Goal: Transaction & Acquisition: Purchase product/service

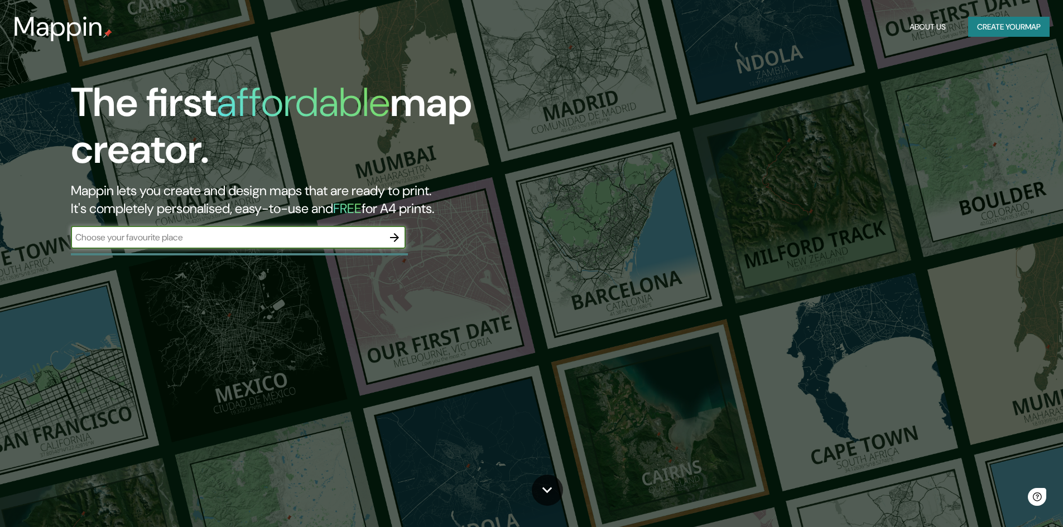
click at [311, 235] on input "text" at bounding box center [227, 237] width 312 height 13
type input "Surquillo"
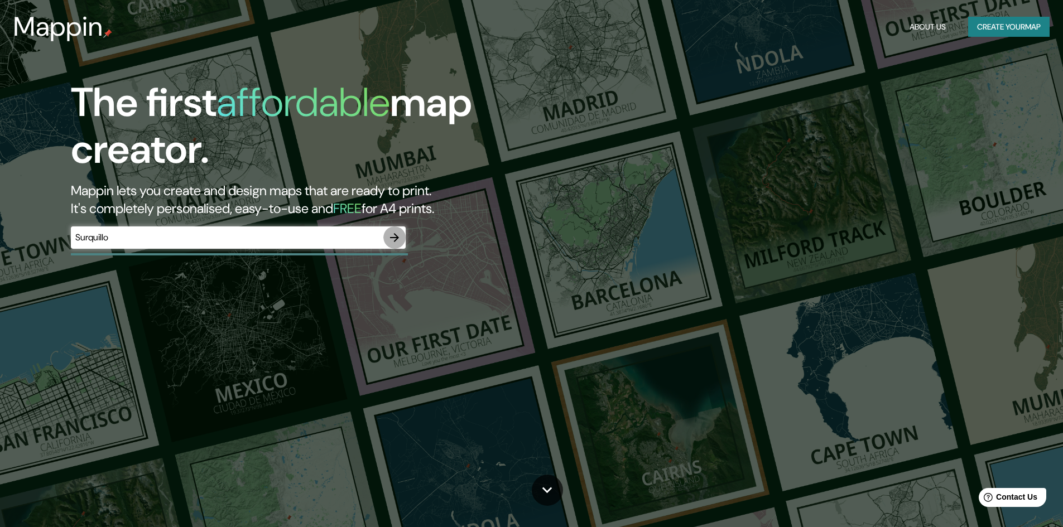
click at [397, 241] on icon "button" at bounding box center [394, 237] width 13 height 13
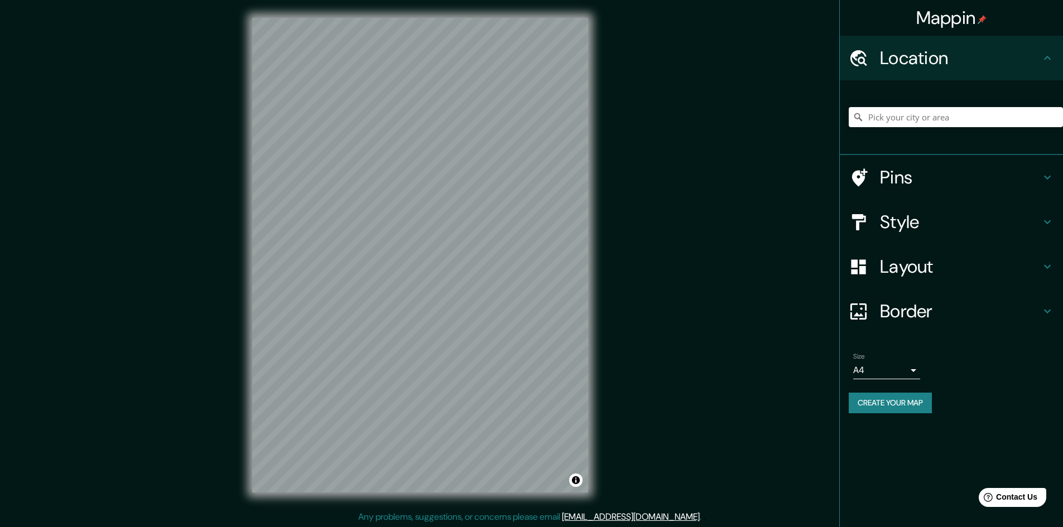
click at [906, 129] on div at bounding box center [955, 117] width 214 height 56
click at [915, 118] on input "Pick your city or area" at bounding box center [955, 117] width 214 height 20
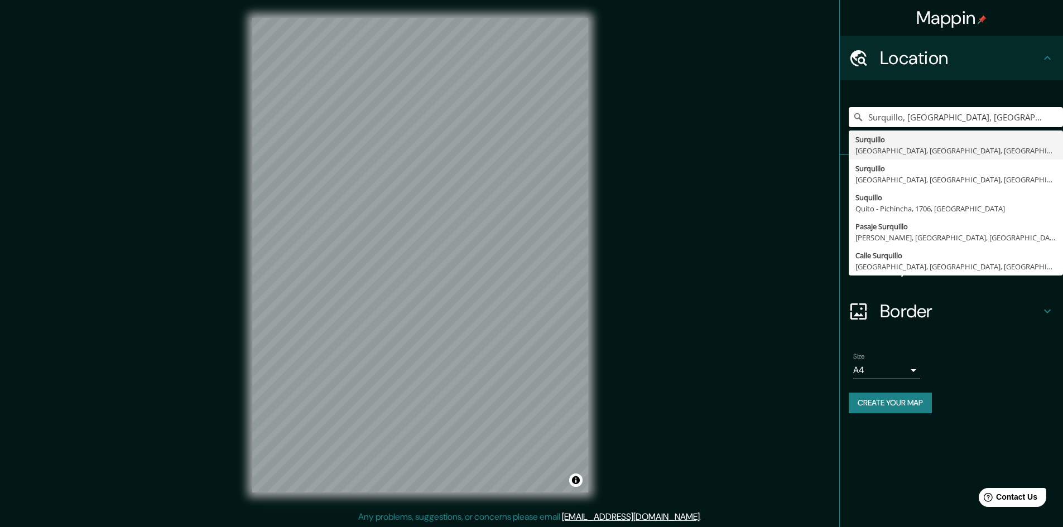
type input "Surquillo, [GEOGRAPHIC_DATA], [GEOGRAPHIC_DATA], [GEOGRAPHIC_DATA]"
click at [1010, 336] on ul "Location Surquillo, Lima, Provincia de Lima, Perú Surquillo Lima, Provincia de …" at bounding box center [951, 231] width 223 height 391
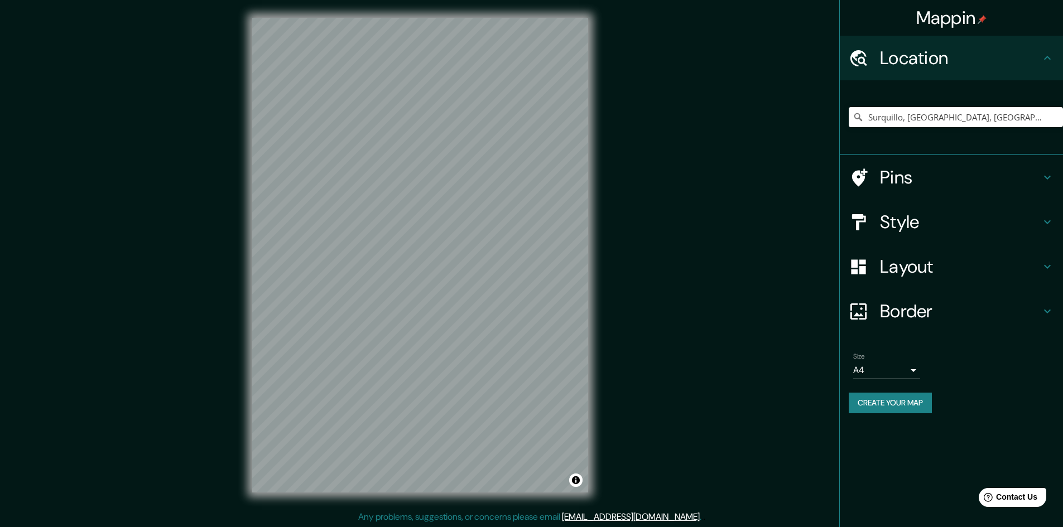
click at [912, 367] on body "Mappin Location Surquillo, Lima, Provincia de Lima, Perú Surquillo Lima, Provin…" at bounding box center [531, 263] width 1063 height 527
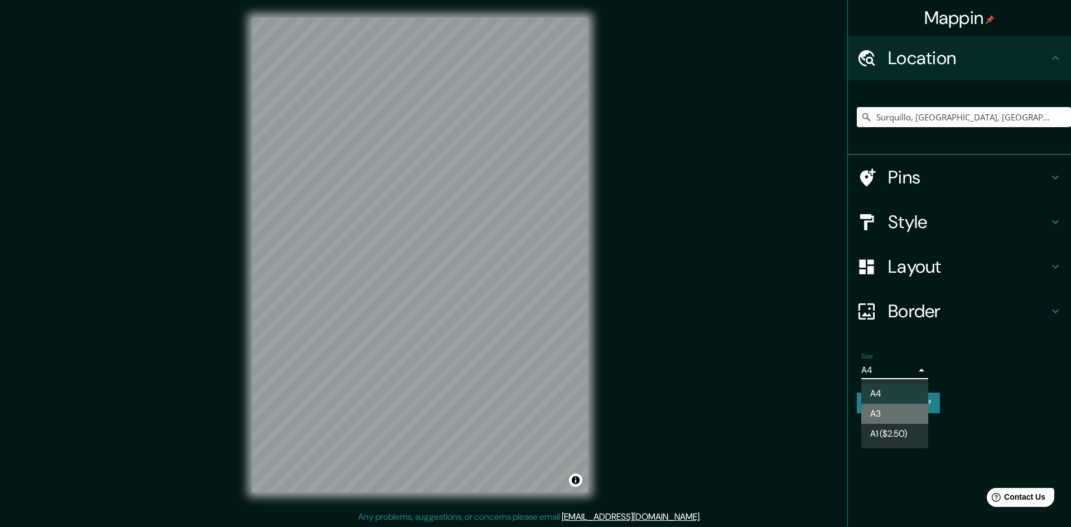
click at [890, 412] on li "A3" at bounding box center [894, 414] width 67 height 20
type input "a4"
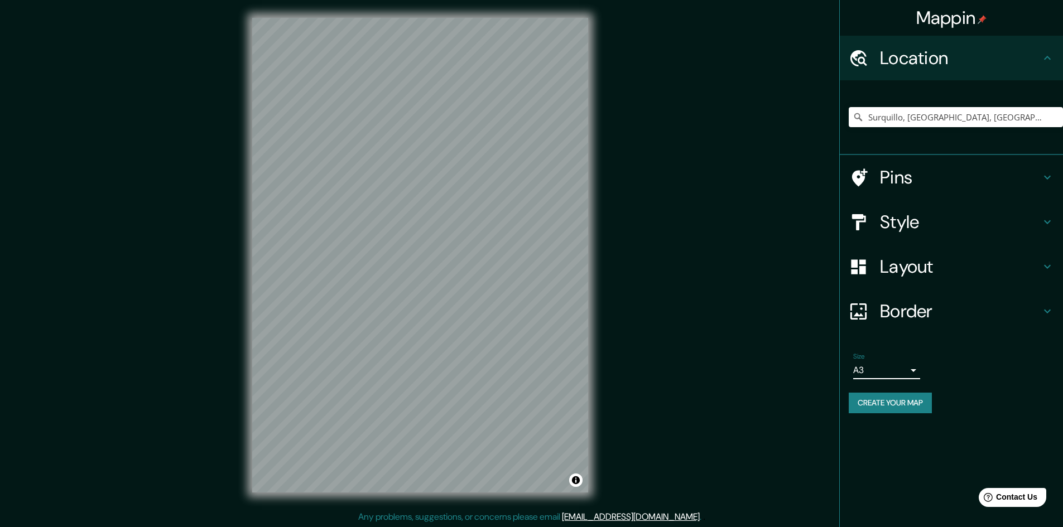
click at [985, 315] on h4 "Border" at bounding box center [960, 311] width 161 height 22
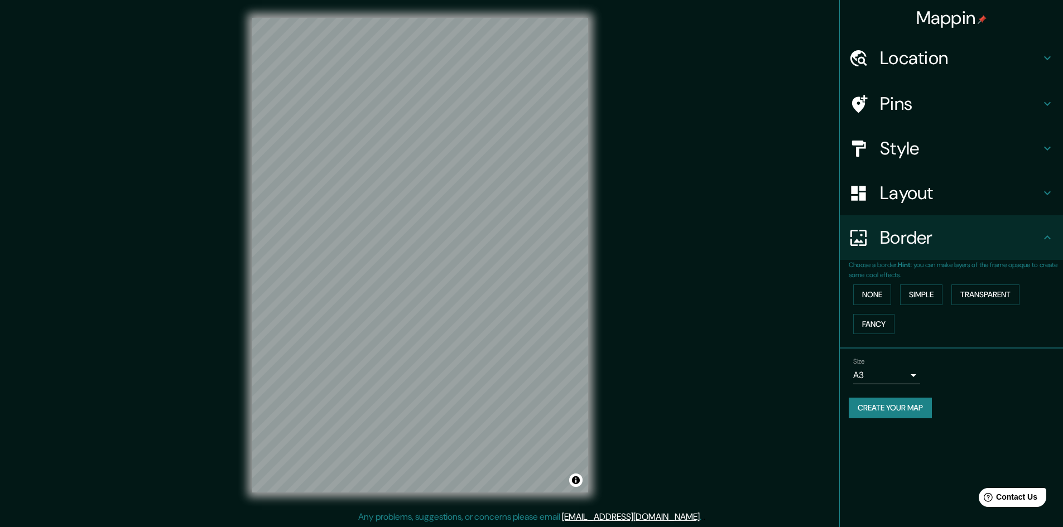
click at [956, 145] on h4 "Style" at bounding box center [960, 148] width 161 height 22
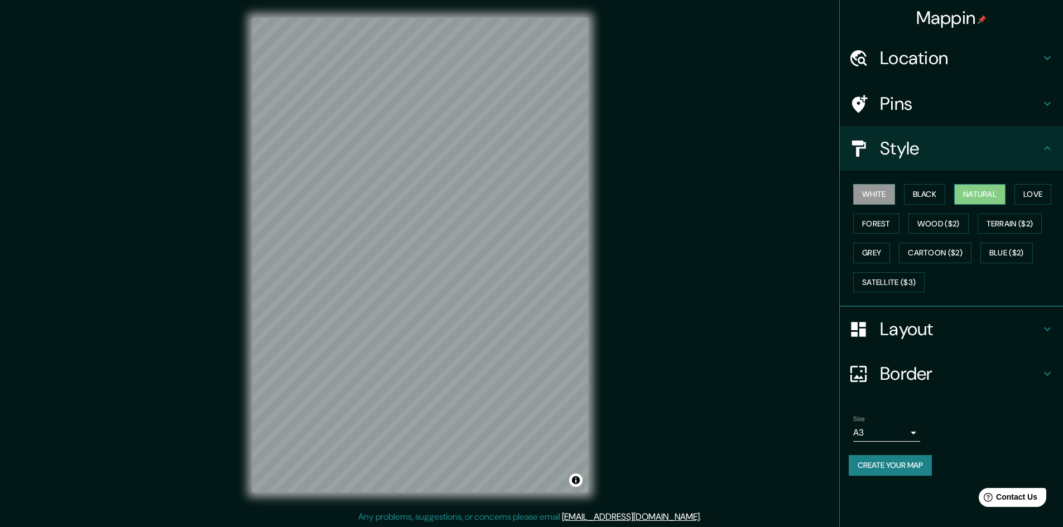
click at [982, 196] on button "Natural" at bounding box center [979, 194] width 51 height 21
click at [1021, 194] on button "Love" at bounding box center [1032, 194] width 37 height 21
click at [886, 228] on button "Forest" at bounding box center [876, 224] width 46 height 21
click at [932, 225] on button "Wood ($2)" at bounding box center [938, 224] width 60 height 21
click at [874, 249] on button "Grey" at bounding box center [871, 253] width 37 height 21
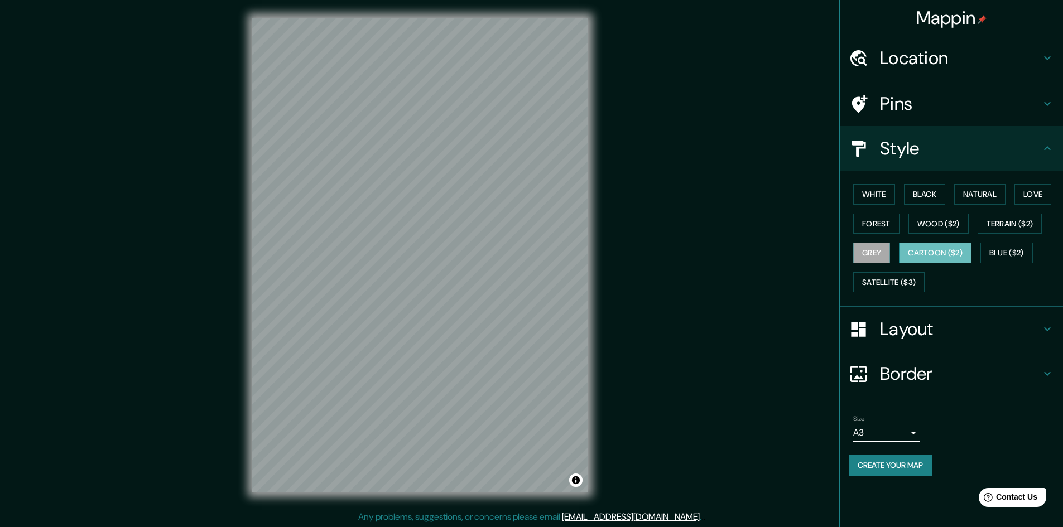
click at [938, 249] on button "Cartoon ($2)" at bounding box center [935, 253] width 73 height 21
click at [1013, 252] on button "Blue ($2)" at bounding box center [1006, 253] width 52 height 21
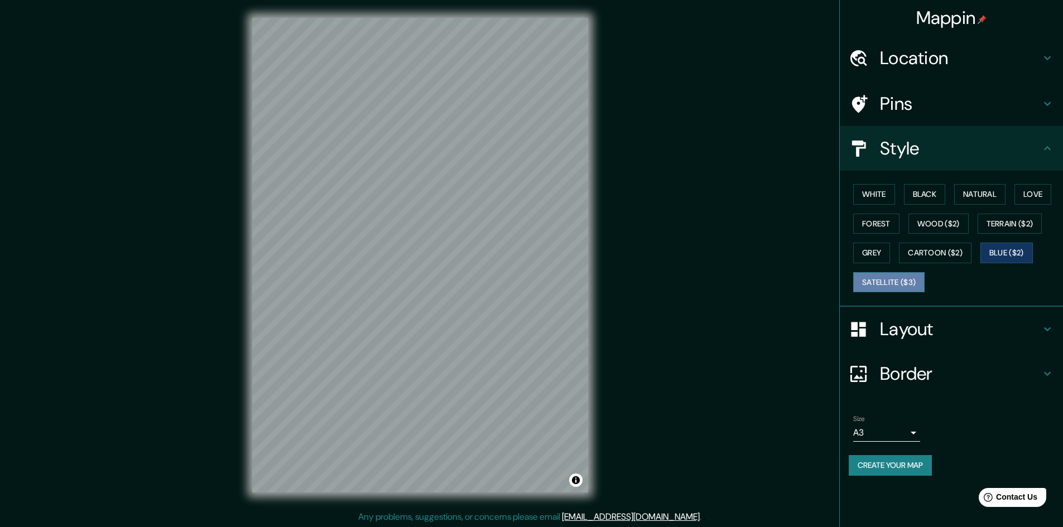
click at [896, 277] on button "Satellite ($3)" at bounding box center [888, 282] width 71 height 21
click at [892, 198] on button "White" at bounding box center [874, 194] width 42 height 21
click at [917, 194] on button "Black" at bounding box center [925, 194] width 42 height 21
click at [972, 195] on button "Natural" at bounding box center [979, 194] width 51 height 21
click at [1034, 195] on button "Love" at bounding box center [1032, 194] width 37 height 21
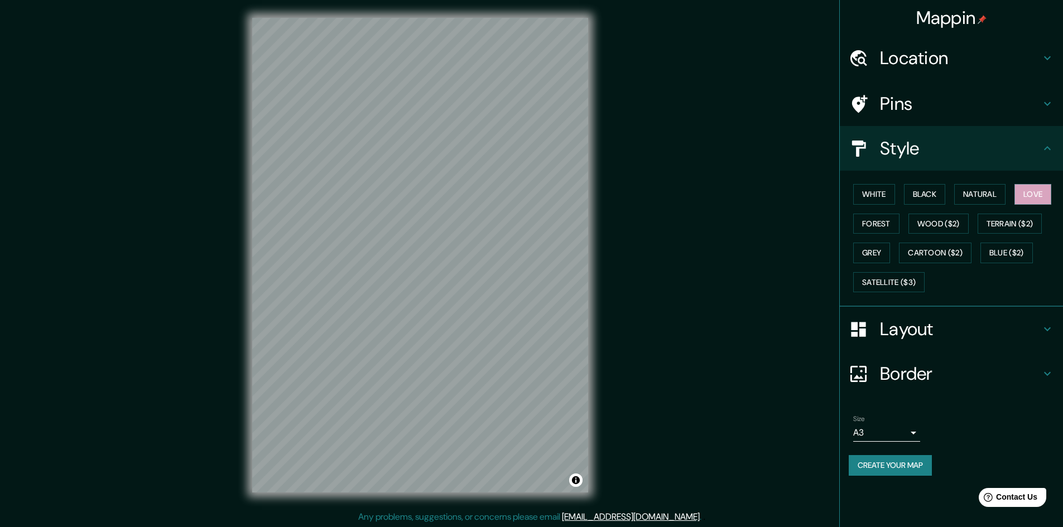
click at [938, 335] on h4 "Layout" at bounding box center [960, 329] width 161 height 22
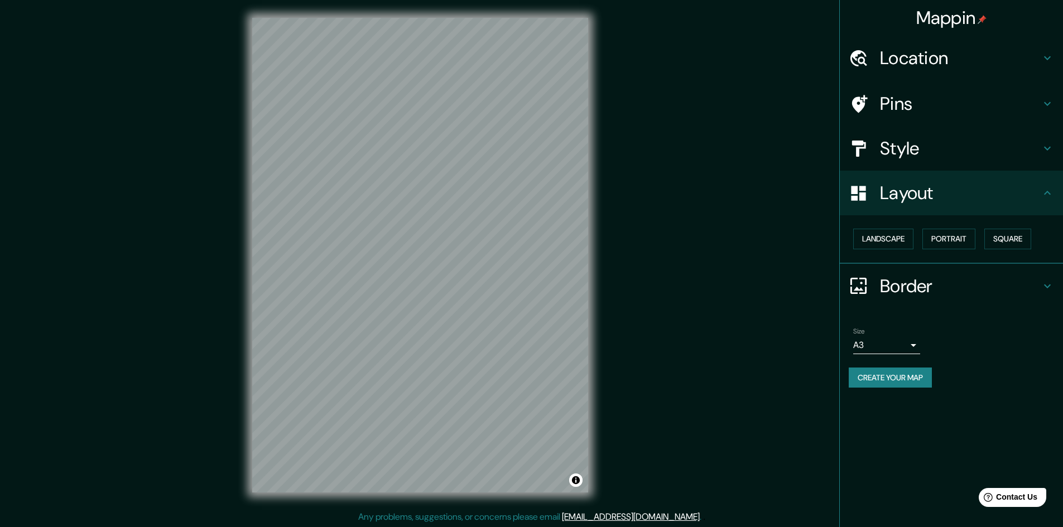
click at [974, 211] on div "Layout" at bounding box center [951, 193] width 223 height 45
click at [972, 199] on h4 "Layout" at bounding box center [960, 193] width 161 height 22
click at [956, 65] on h4 "Location" at bounding box center [960, 58] width 161 height 22
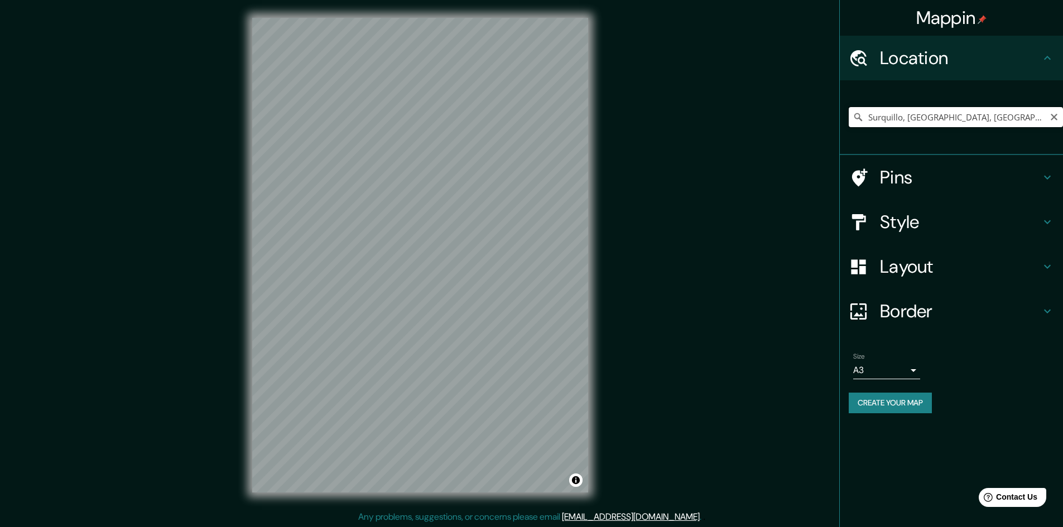
click at [927, 121] on input "Surquillo, Lima, Provincia de Lima, Perú" at bounding box center [955, 117] width 214 height 20
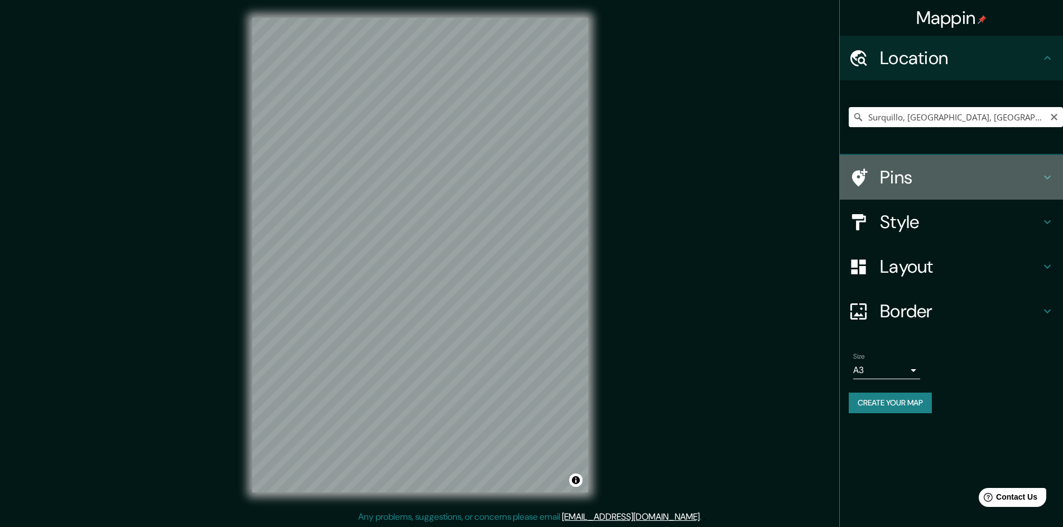
click at [972, 182] on h4 "Pins" at bounding box center [960, 177] width 161 height 22
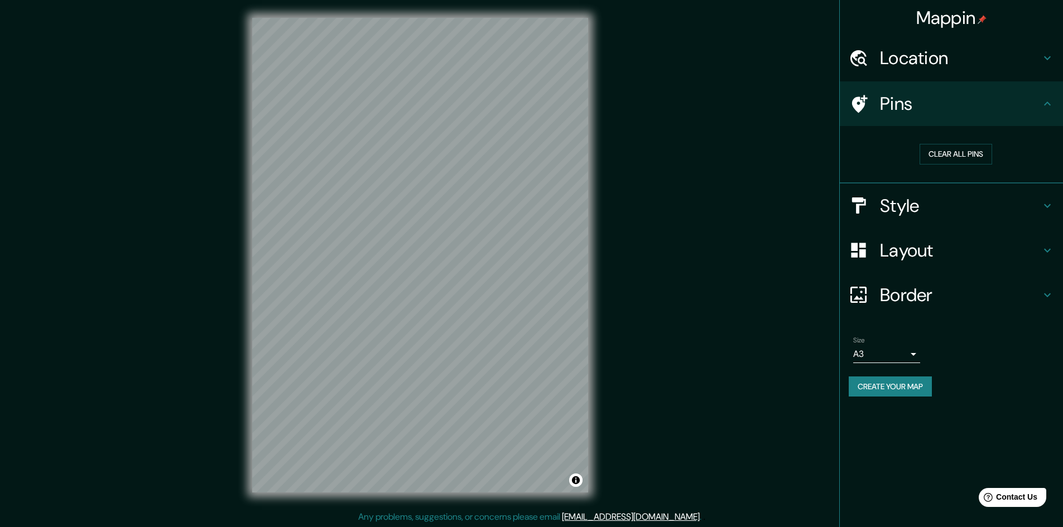
click at [1005, 124] on div "Pins" at bounding box center [951, 103] width 223 height 45
click at [1003, 109] on h4 "Pins" at bounding box center [960, 104] width 161 height 22
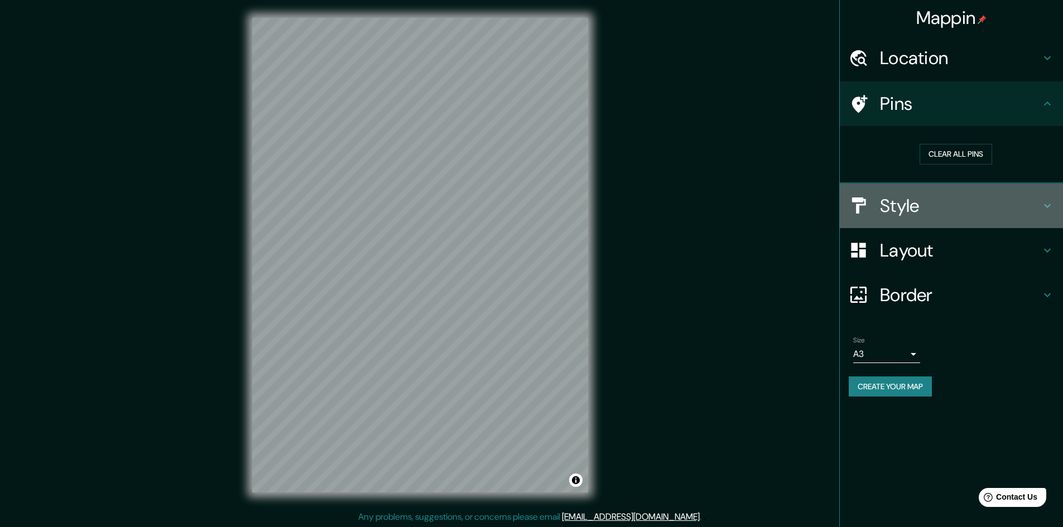
click at [958, 200] on h4 "Style" at bounding box center [960, 206] width 161 height 22
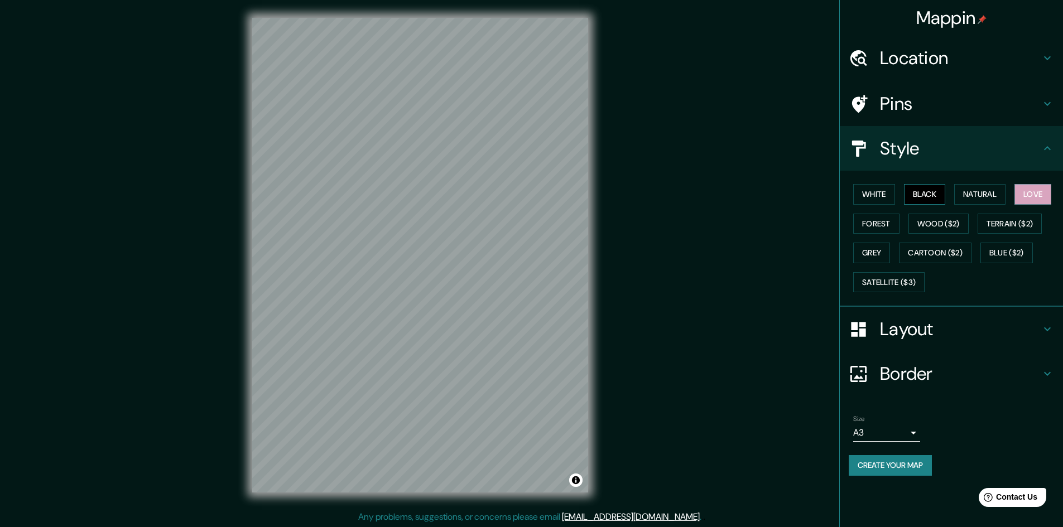
click at [933, 198] on button "Black" at bounding box center [925, 194] width 42 height 21
click at [885, 195] on button "White" at bounding box center [874, 194] width 42 height 21
click at [884, 226] on button "Forest" at bounding box center [876, 224] width 46 height 21
click at [928, 226] on button "Wood ($2)" at bounding box center [938, 224] width 60 height 21
click at [1003, 224] on button "Terrain ($2)" at bounding box center [1009, 224] width 65 height 21
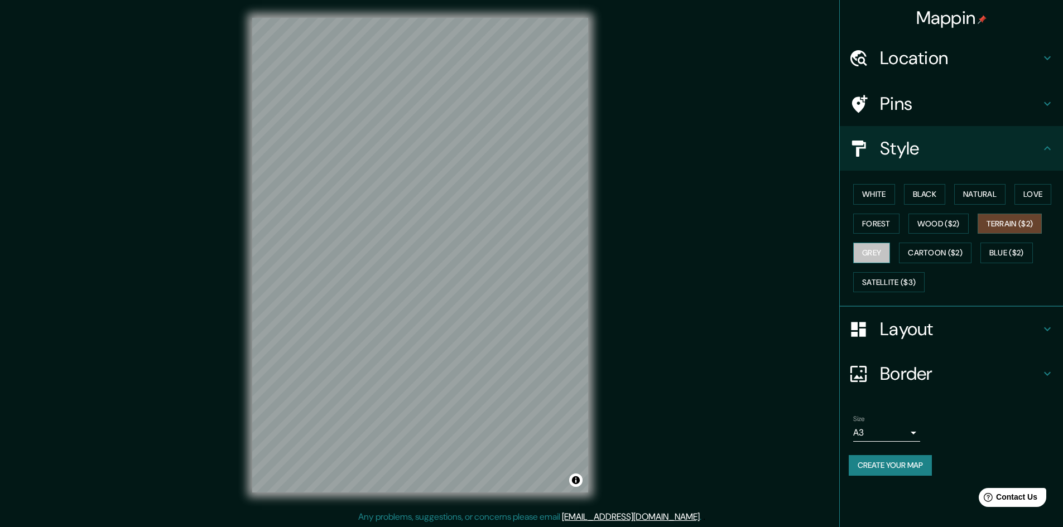
click at [872, 255] on button "Grey" at bounding box center [871, 253] width 37 height 21
click at [935, 259] on button "Cartoon ($2)" at bounding box center [935, 253] width 73 height 21
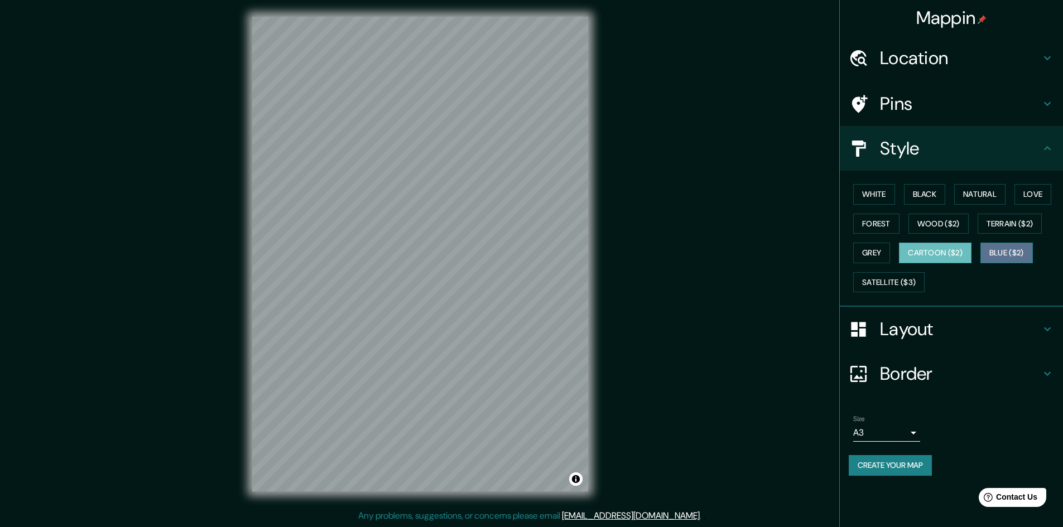
click at [1008, 244] on button "Blue ($2)" at bounding box center [1006, 253] width 52 height 21
click at [948, 253] on button "Cartoon ($2)" at bounding box center [935, 253] width 73 height 21
click at [916, 276] on button "Satellite ($3)" at bounding box center [888, 282] width 71 height 21
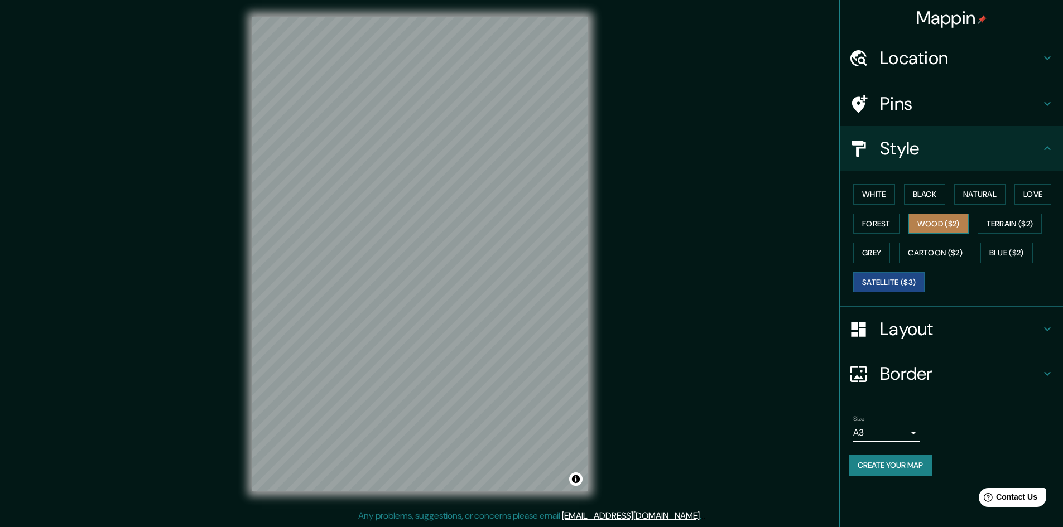
click at [934, 226] on button "Wood ($2)" at bounding box center [938, 224] width 60 height 21
click at [902, 464] on button "Create your map" at bounding box center [889, 465] width 83 height 21
click at [973, 445] on div "Size A3 a4" at bounding box center [950, 429] width 205 height 36
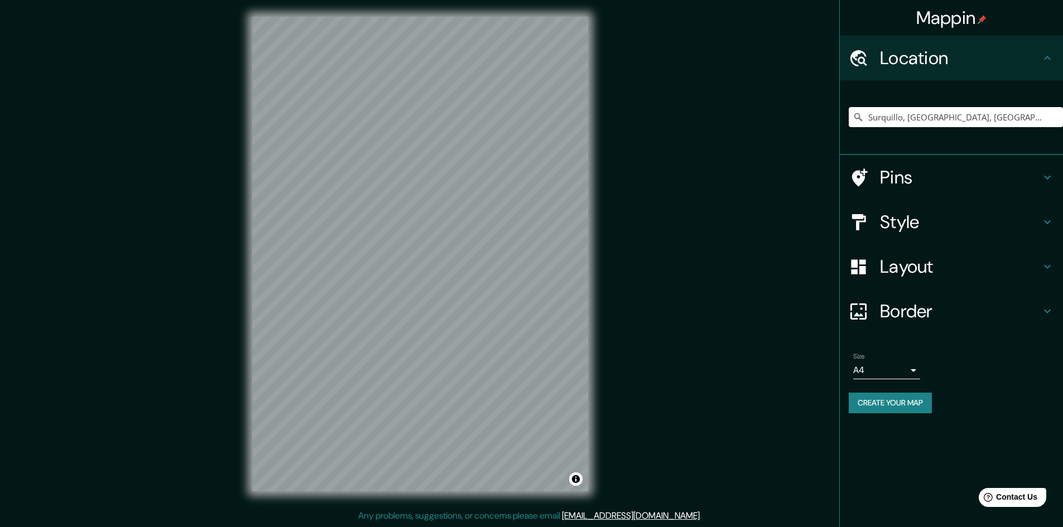
click at [932, 121] on input "Surquillo, Lima, Provincia de Lima, Perú" at bounding box center [955, 117] width 214 height 20
click at [1021, 119] on input "Surquillo, Lima, Provincia de Lima, Perú" at bounding box center [955, 117] width 214 height 20
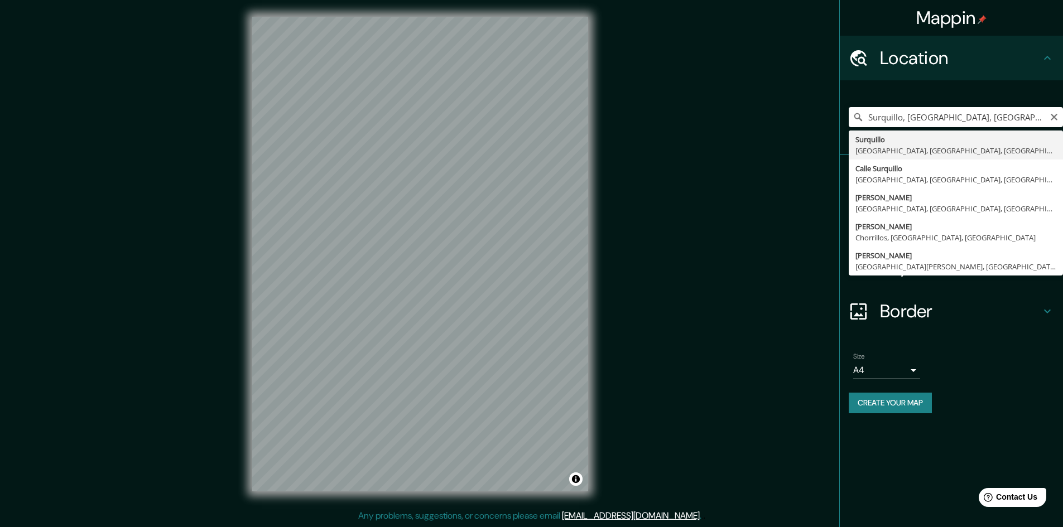
type input "Surquillo, Lima, Provincia de Lima, Perú"
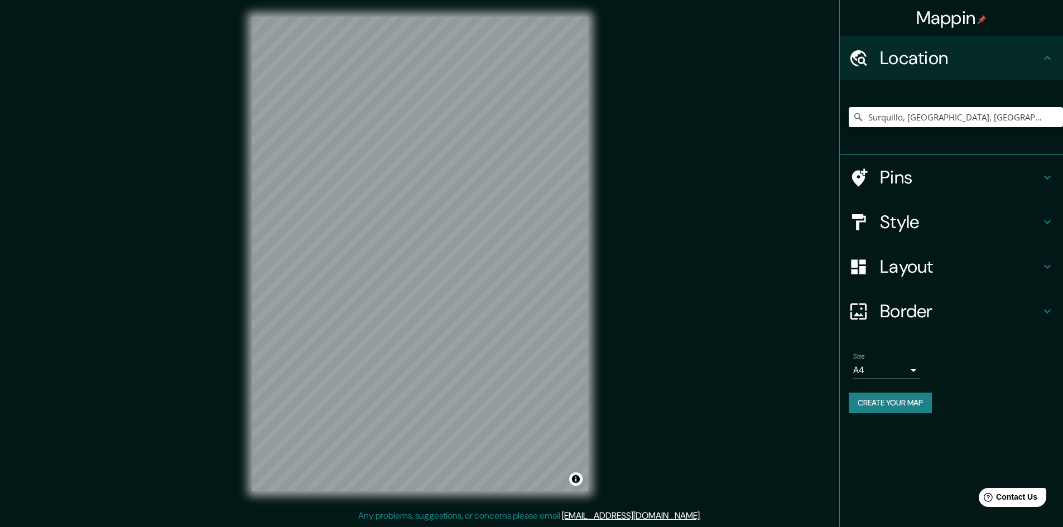
click at [939, 234] on div "Style" at bounding box center [951, 222] width 223 height 45
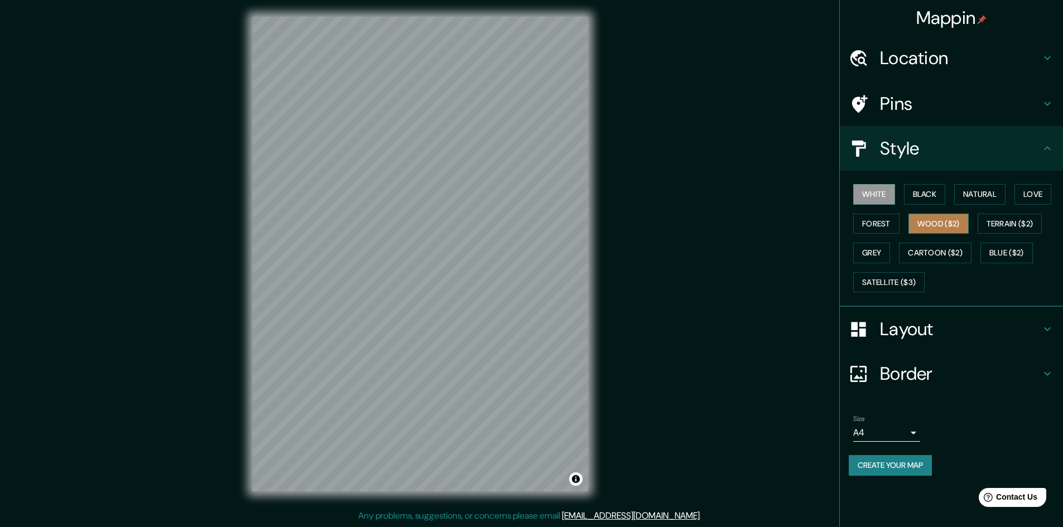
click at [945, 225] on button "Wood ($2)" at bounding box center [938, 224] width 60 height 21
click at [904, 465] on button "Create your map" at bounding box center [889, 465] width 83 height 21
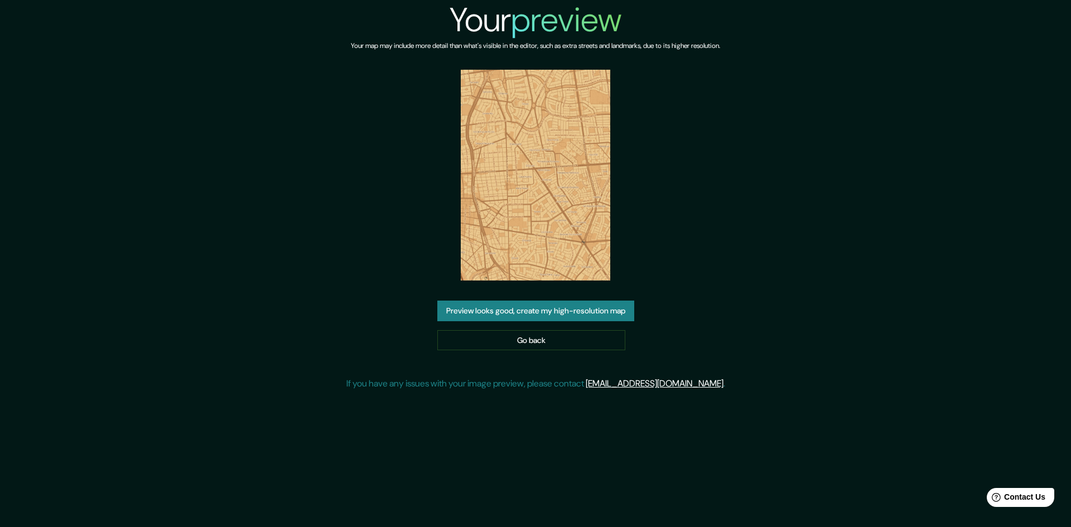
click at [590, 314] on button "Preview looks good, create my high-resolution map" at bounding box center [535, 311] width 197 height 21
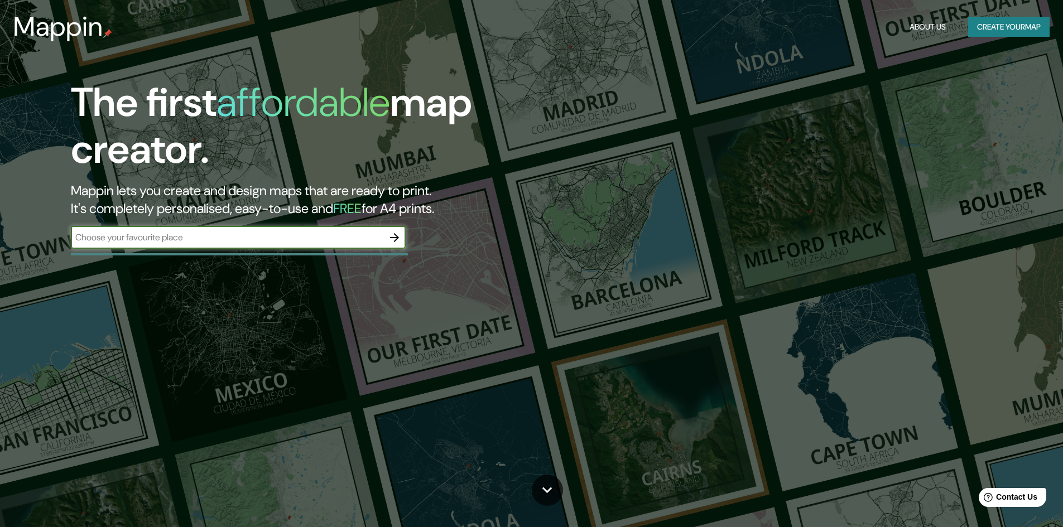
click at [398, 237] on icon "button" at bounding box center [394, 237] width 13 height 13
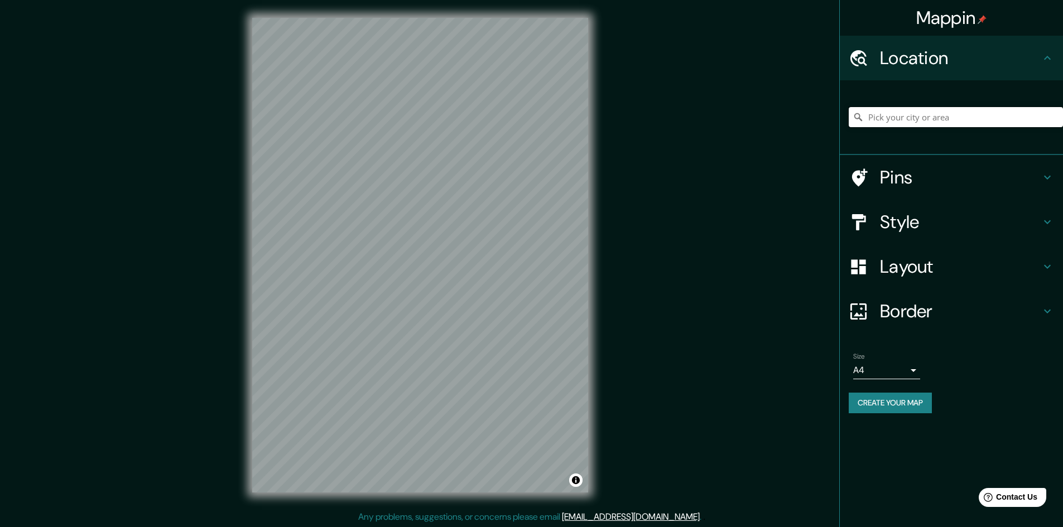
click at [925, 120] on input "Pick your city or area" at bounding box center [955, 117] width 214 height 20
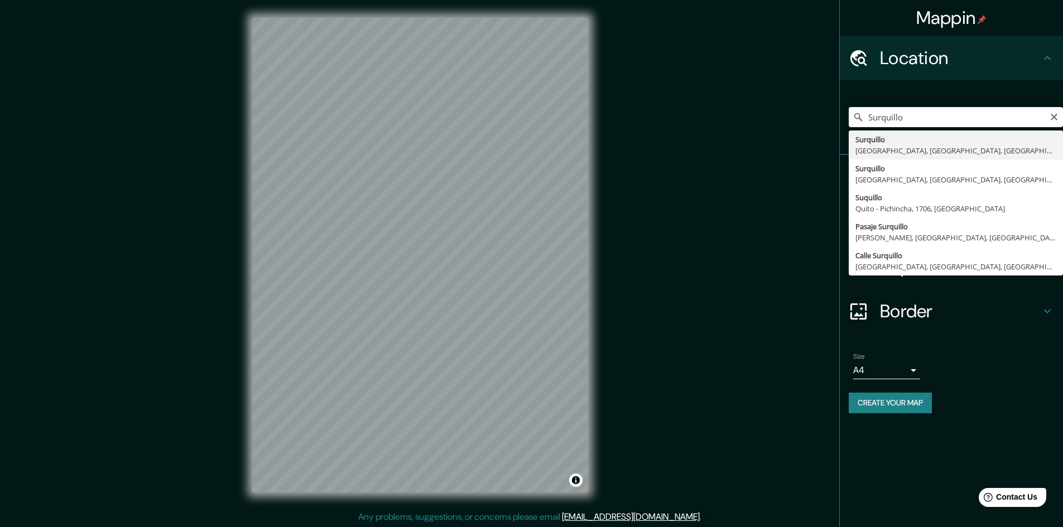
type input "Surquillo, [GEOGRAPHIC_DATA], [GEOGRAPHIC_DATA], [GEOGRAPHIC_DATA]"
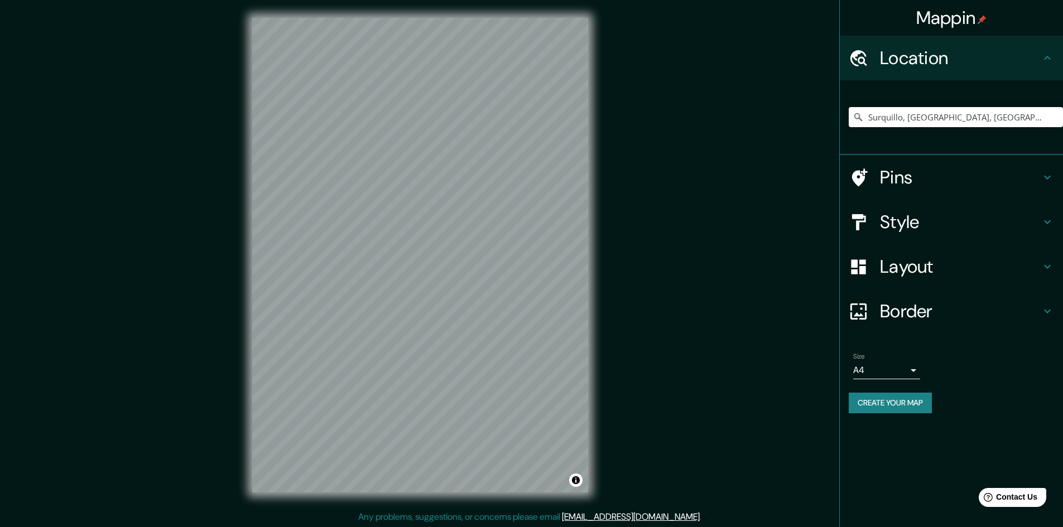
click at [889, 372] on body "Mappin Location [GEOGRAPHIC_DATA], [GEOGRAPHIC_DATA], [GEOGRAPHIC_DATA], [GEOGR…" at bounding box center [531, 263] width 1063 height 527
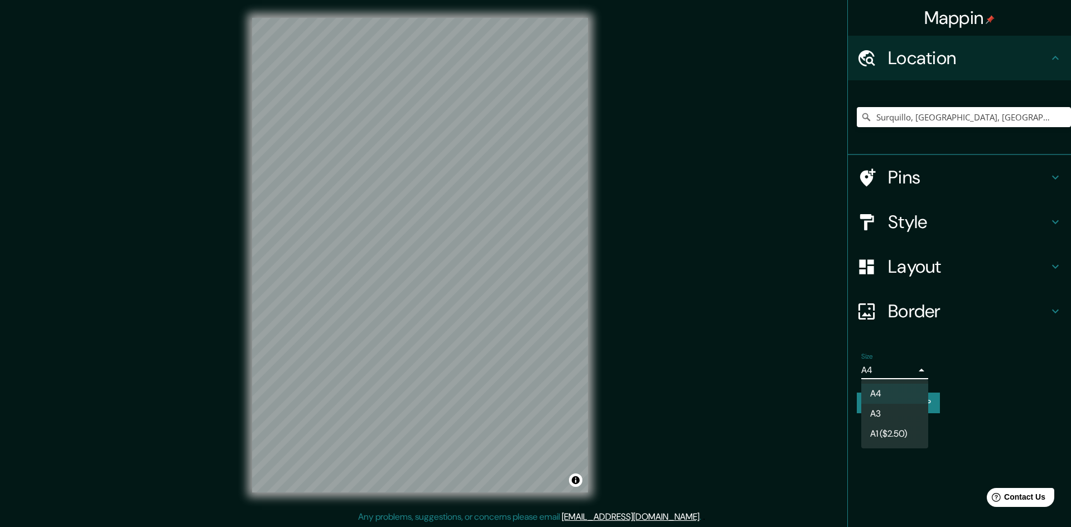
click at [890, 409] on li "A3" at bounding box center [894, 414] width 67 height 20
type input "a4"
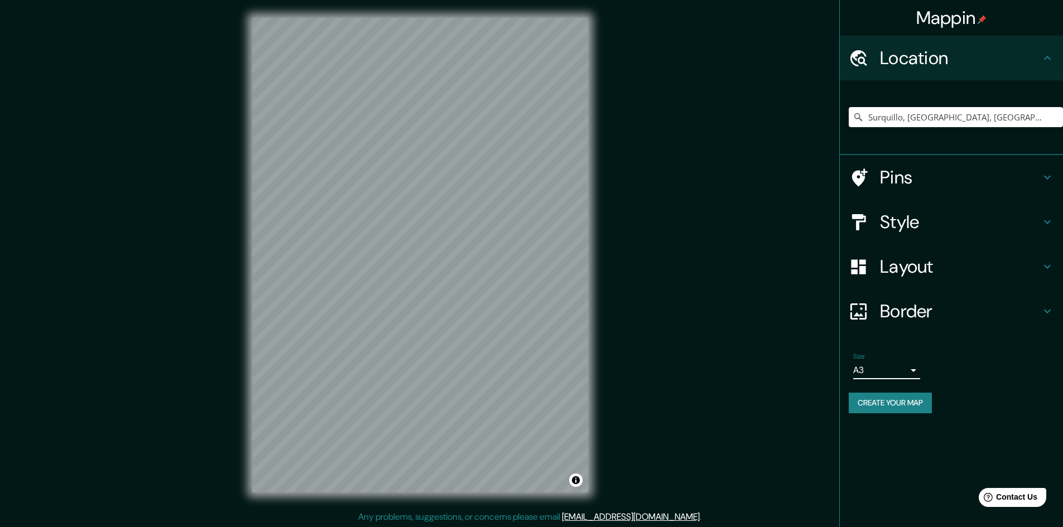
click at [963, 269] on h4 "Layout" at bounding box center [960, 266] width 161 height 22
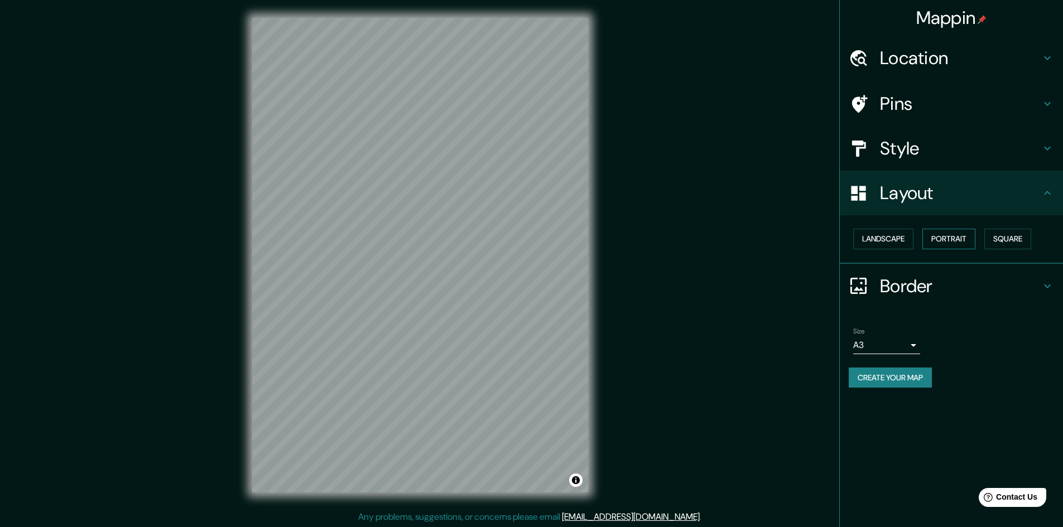
click at [949, 239] on button "Portrait" at bounding box center [948, 239] width 53 height 21
click at [880, 234] on button "Landscape" at bounding box center [883, 239] width 60 height 21
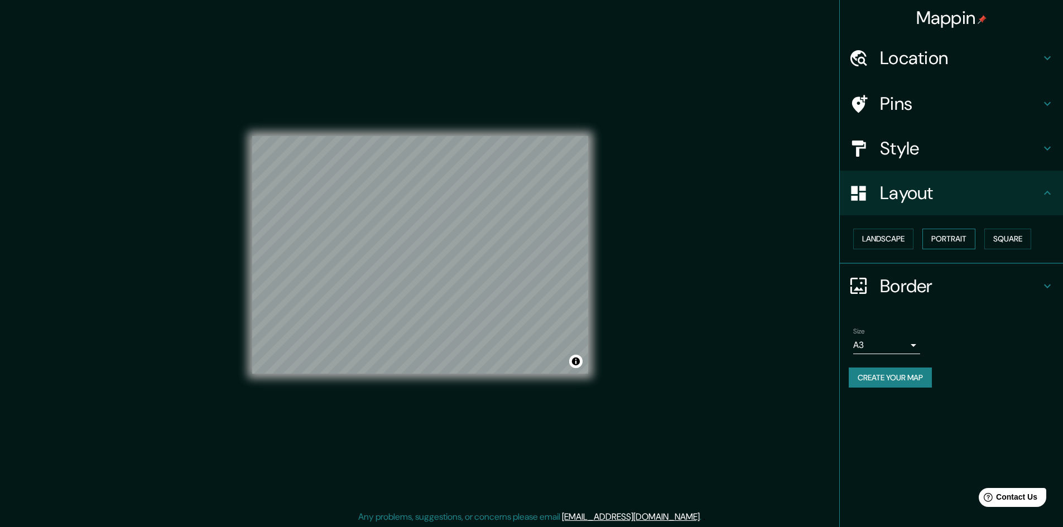
click at [942, 241] on button "Portrait" at bounding box center [948, 239] width 53 height 21
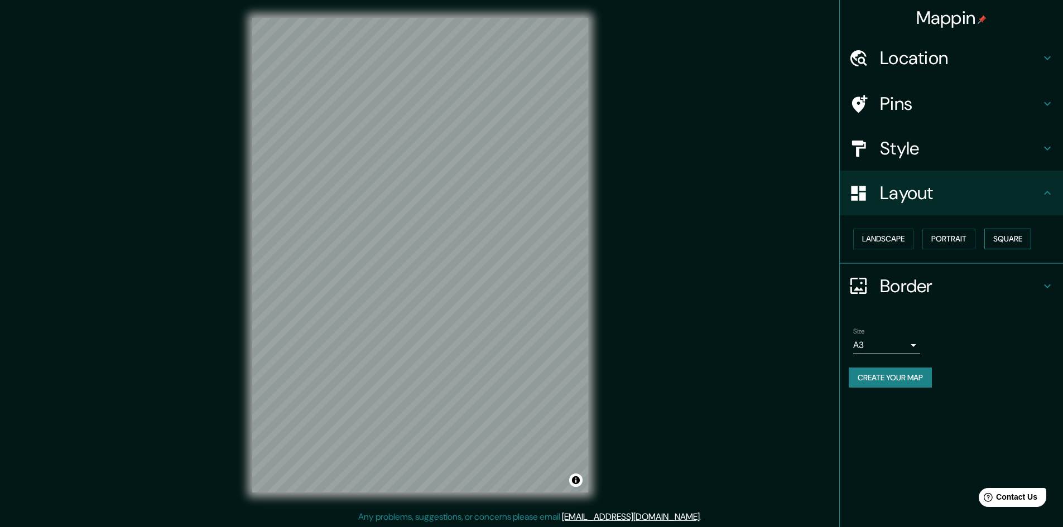
click at [1005, 236] on button "Square" at bounding box center [1007, 239] width 47 height 21
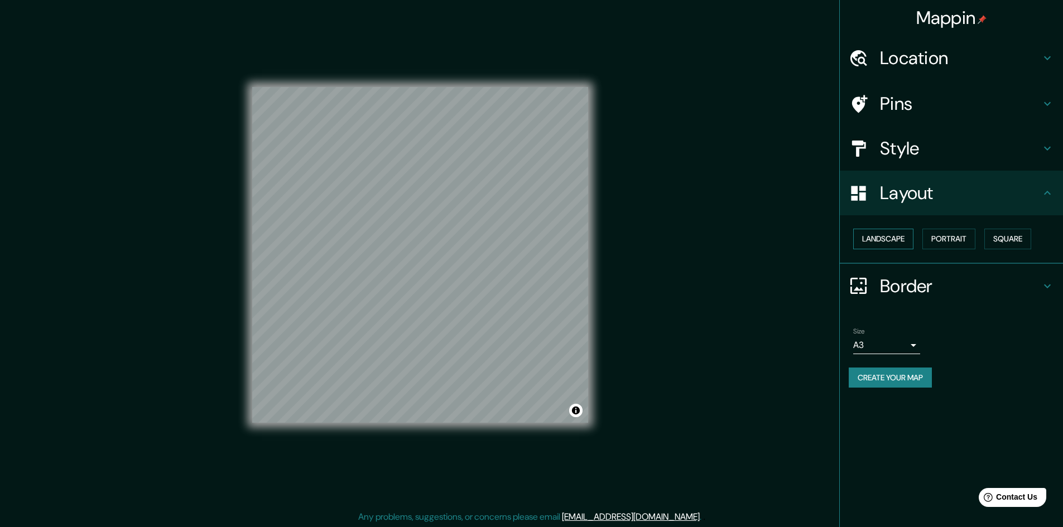
click at [904, 243] on button "Landscape" at bounding box center [883, 239] width 60 height 21
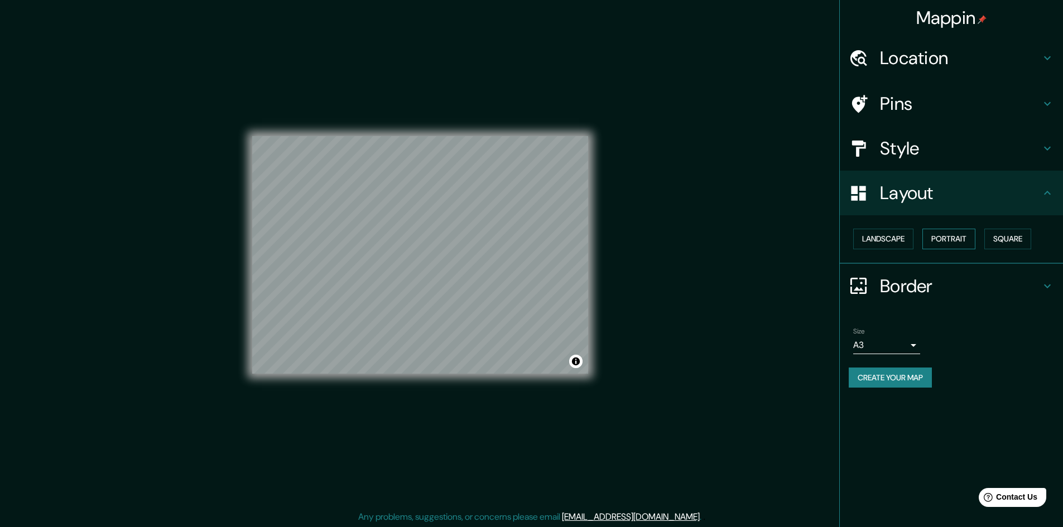
click at [947, 240] on button "Portrait" at bounding box center [948, 239] width 53 height 21
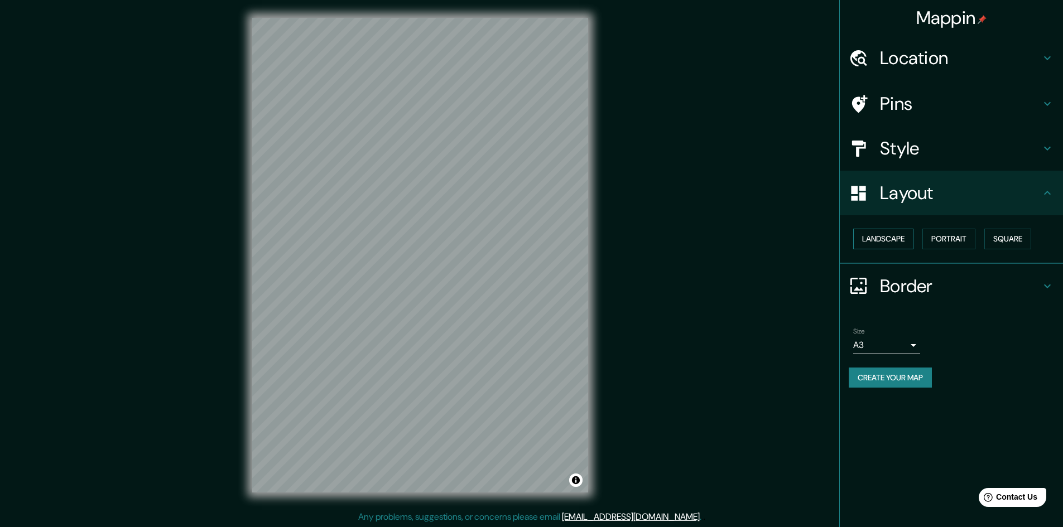
click at [912, 243] on button "Landscape" at bounding box center [883, 239] width 60 height 21
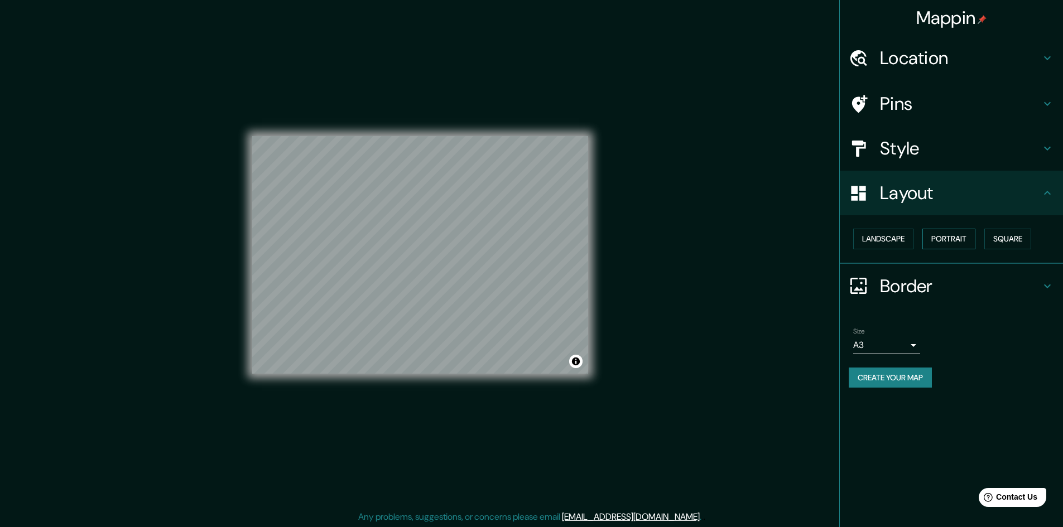
click at [946, 242] on button "Portrait" at bounding box center [948, 239] width 53 height 21
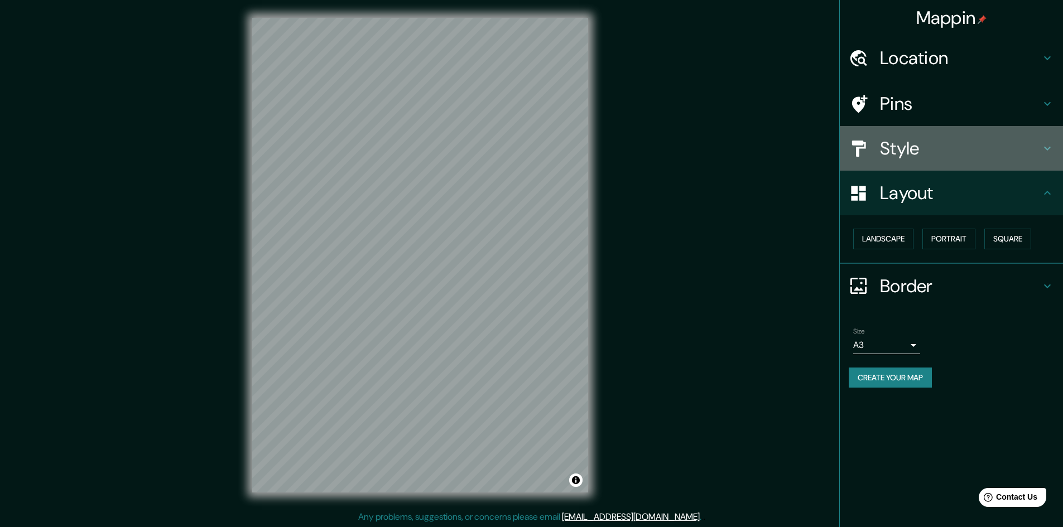
click at [985, 160] on div "Style" at bounding box center [951, 148] width 223 height 45
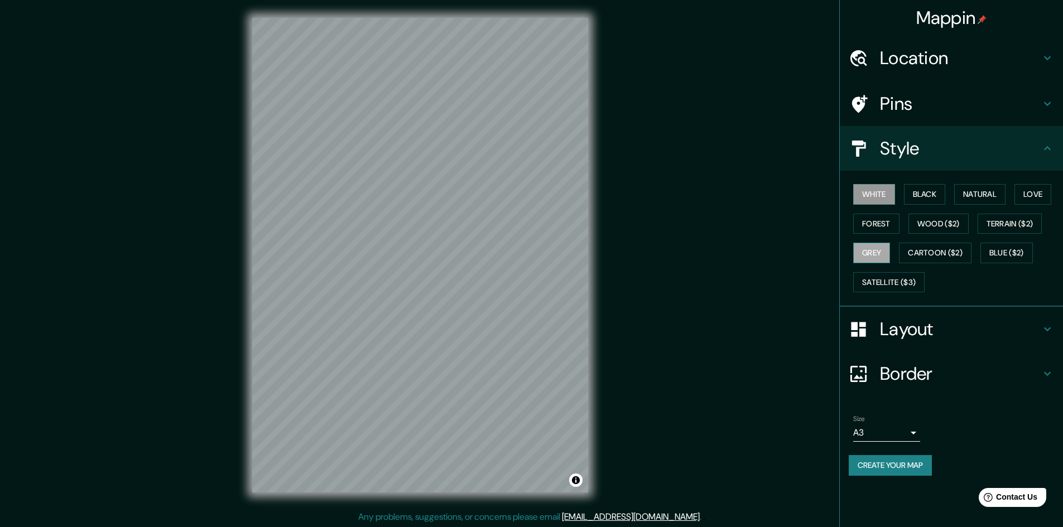
click at [878, 244] on button "Grey" at bounding box center [871, 253] width 37 height 21
click at [882, 200] on button "White" at bounding box center [874, 194] width 42 height 21
click at [932, 199] on button "Black" at bounding box center [925, 194] width 42 height 21
click at [977, 192] on button "Natural" at bounding box center [979, 194] width 51 height 21
click at [1031, 192] on button "Love" at bounding box center [1032, 194] width 37 height 21
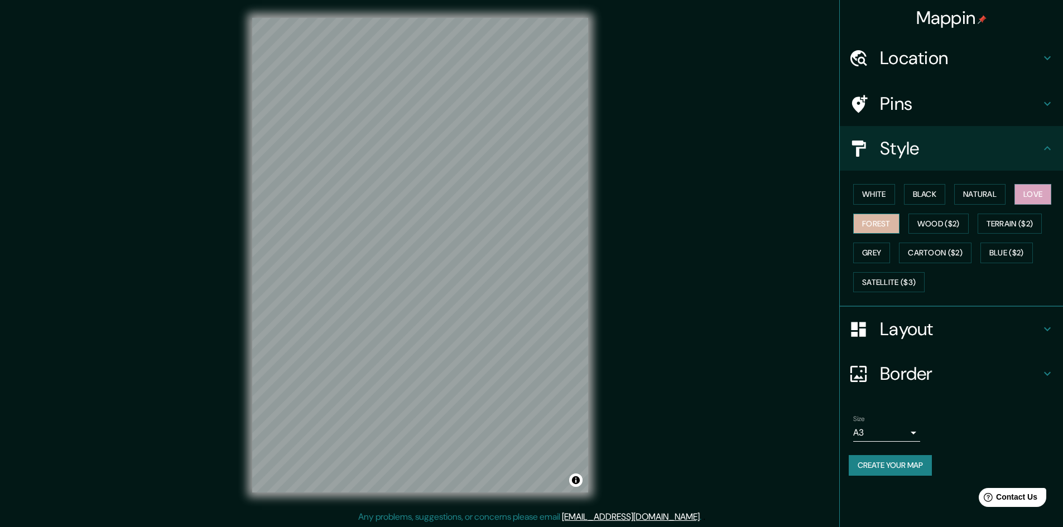
click at [890, 219] on button "Forest" at bounding box center [876, 224] width 46 height 21
click at [887, 201] on button "White" at bounding box center [874, 194] width 42 height 21
click at [879, 466] on button "Create your map" at bounding box center [889, 465] width 83 height 21
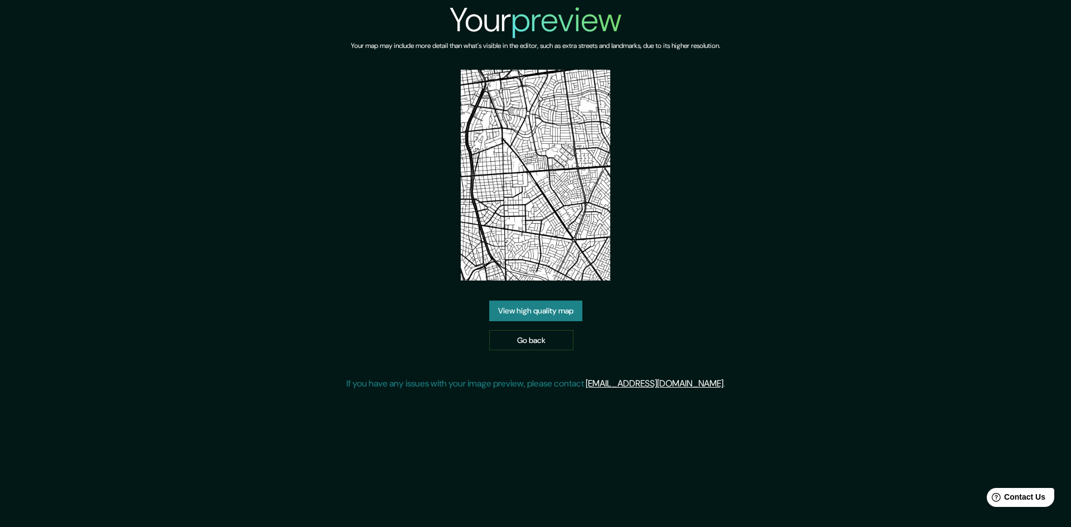
click at [566, 311] on link "View high quality map" at bounding box center [535, 311] width 93 height 21
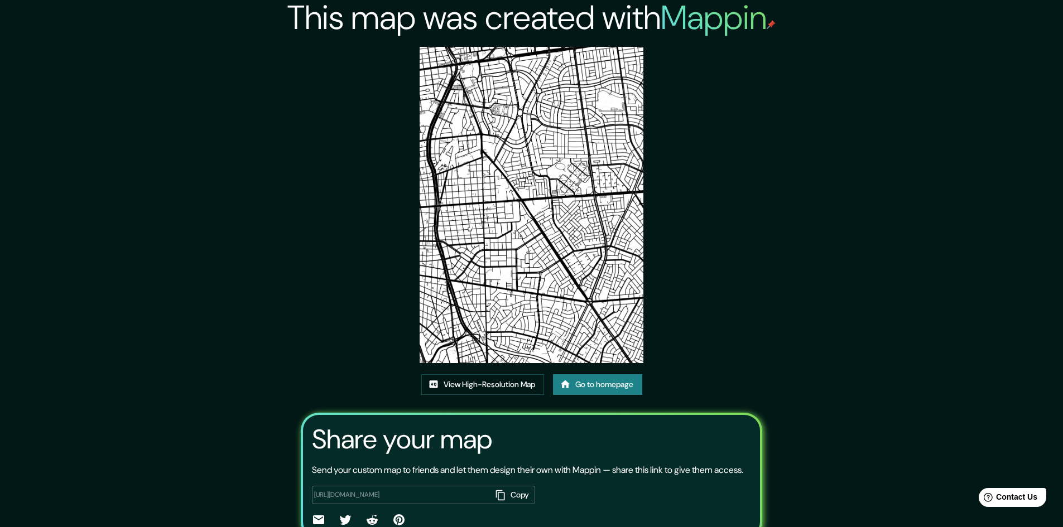
scroll to position [68, 0]
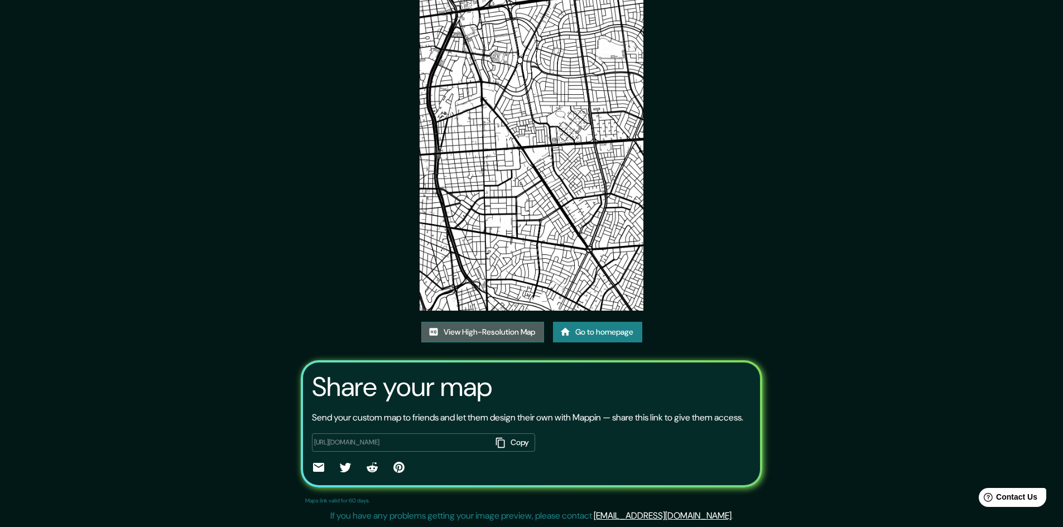
click at [514, 322] on link "View High-Resolution Map" at bounding box center [482, 332] width 123 height 21
